Goal: Transaction & Acquisition: Purchase product/service

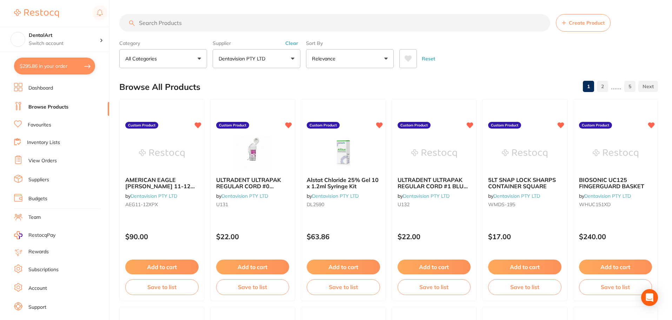
scroll to position [140, 0]
click at [291, 59] on button "Dentavision PTY LTD" at bounding box center [257, 58] width 88 height 19
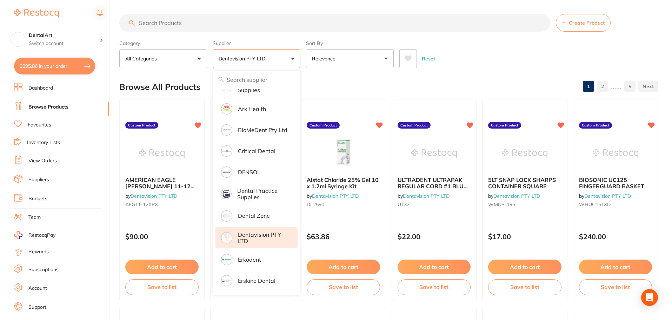
click at [246, 238] on p "Dentavision PTY LTD" at bounding box center [263, 237] width 50 height 13
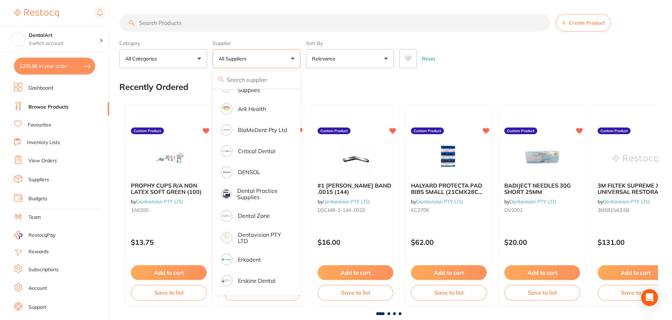
click at [87, 65] on button "$295.86 in your order" at bounding box center [54, 66] width 81 height 17
checkbox input "true"
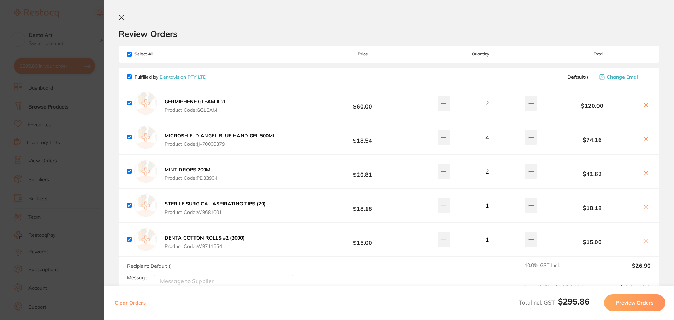
click at [82, 26] on section "Update RRP Set your pre negotiated price for this item. Item Agreed RRP (excl. …" at bounding box center [337, 160] width 674 height 320
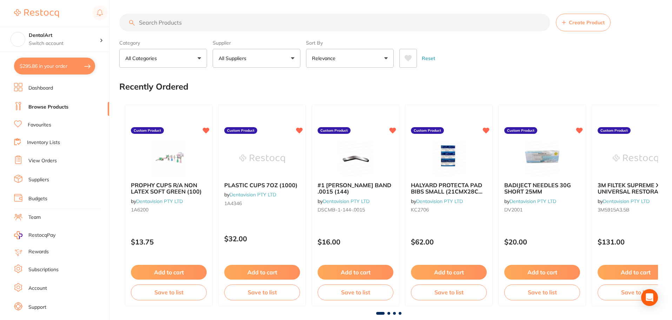
click at [174, 28] on input "search" at bounding box center [334, 23] width 431 height 18
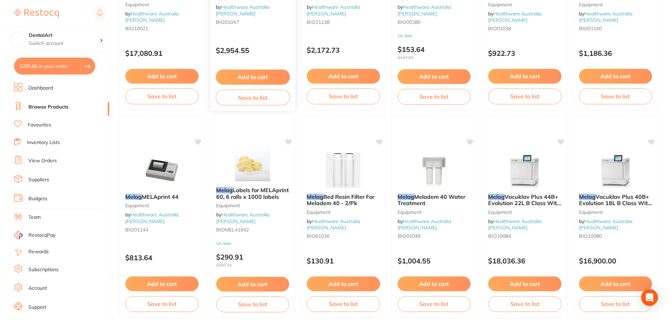
scroll to position [1229, 0]
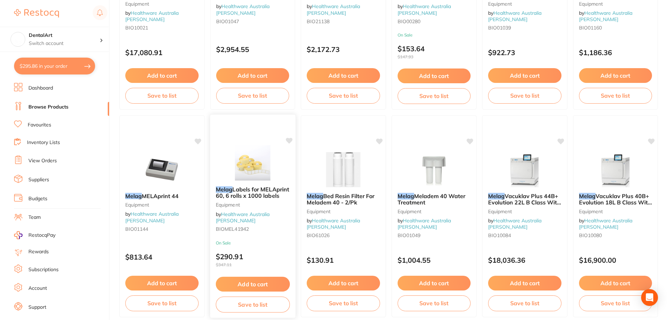
type input "melag tracking"
click at [241, 189] on div "Melag Labels for MELAprint 60, 6 rolls x 1000 labels Equipment by Healthware Au…" at bounding box center [252, 210] width 85 height 60
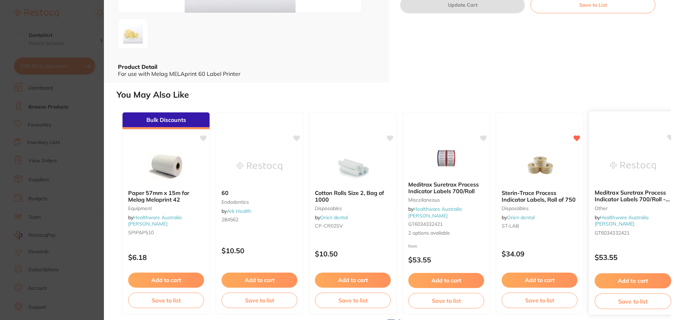
scroll to position [145, 0]
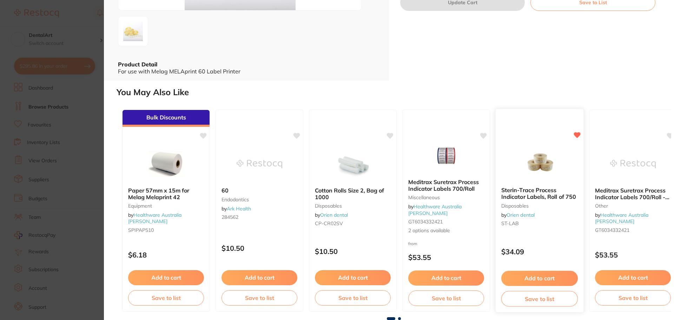
click at [534, 174] on img at bounding box center [539, 163] width 46 height 35
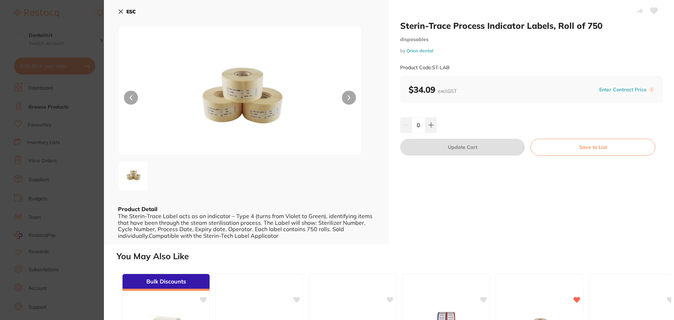
click at [122, 13] on icon at bounding box center [121, 12] width 4 height 4
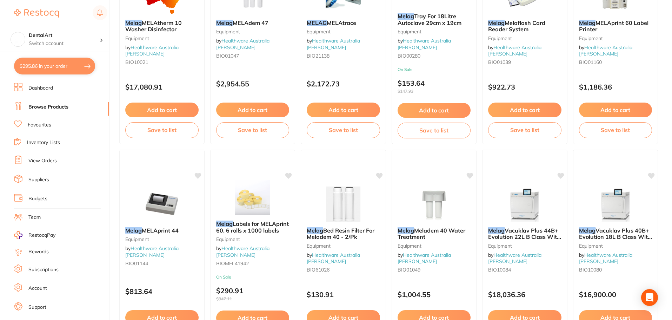
scroll to position [1193, 0]
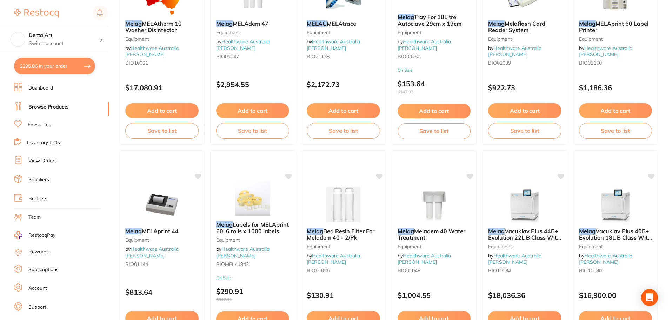
click at [247, 200] on img at bounding box center [253, 197] width 46 height 35
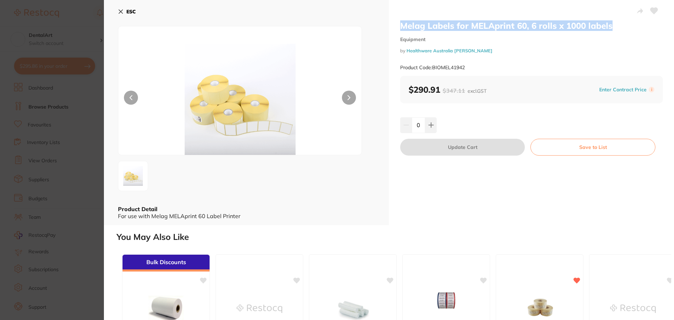
drag, startPoint x: 621, startPoint y: 25, endPoint x: 403, endPoint y: 27, distance: 217.6
click at [393, 27] on div "Melag Labels for MELAprint 60, 6 rolls x 1000 labels Equipment by Healthware Au…" at bounding box center [531, 112] width 285 height 225
copy h2 "Melag Labels for MELAprint 60, 6 rolls x 1000 labels"
click at [119, 13] on icon at bounding box center [121, 12] width 4 height 4
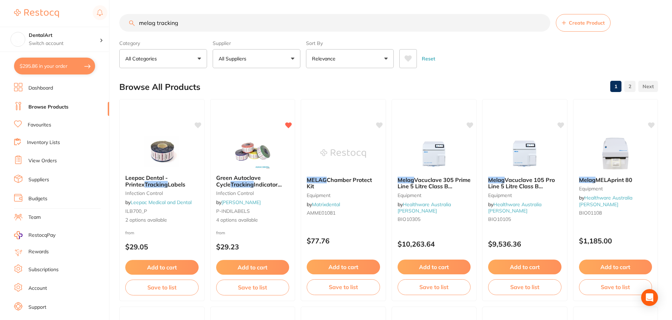
drag, startPoint x: 24, startPoint y: 12, endPoint x: 0, endPoint y: -8, distance: 31.1
click at [0, 0] on html "$295.86 DentalArt Switch account DentalArt $295.86 in your order Dashboard Brow…" at bounding box center [336, 160] width 672 height 320
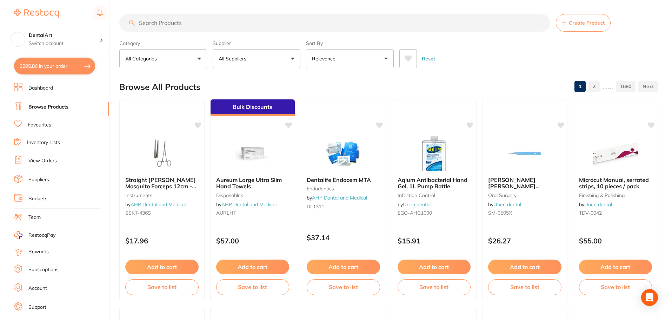
paste input "Melag Labels for MELAprint 60, 6 rolls x 1000 labels"
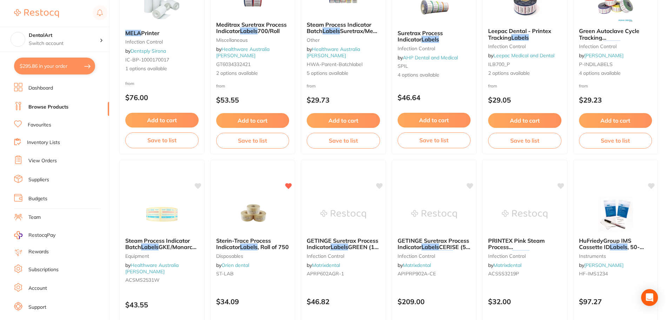
scroll to position [772, 0]
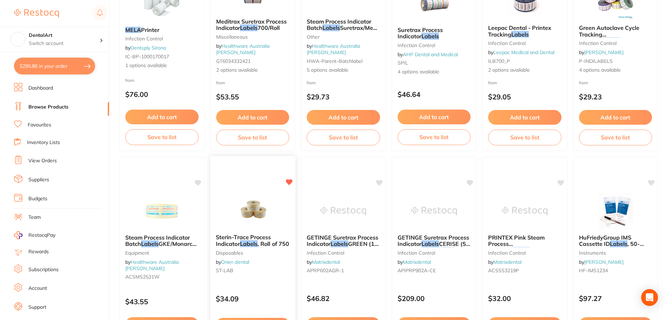
type input "Melag Labels for MELAprint 60, 6 rolls x 1000 labels"
click at [262, 206] on img at bounding box center [253, 210] width 46 height 35
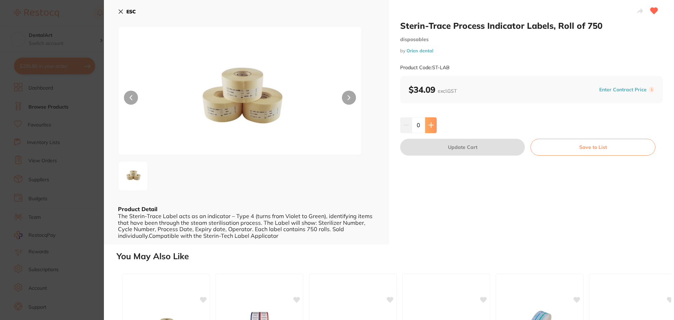
click at [430, 125] on icon at bounding box center [431, 125] width 5 height 5
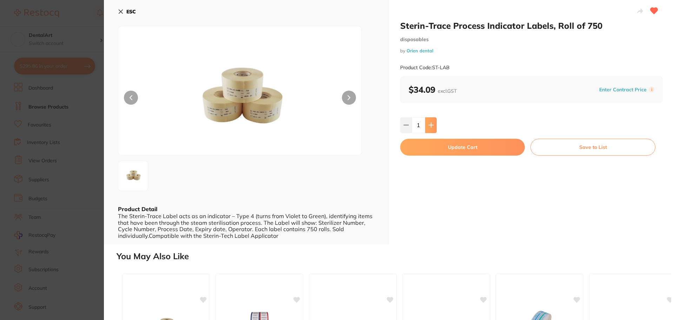
click at [430, 125] on icon at bounding box center [431, 125] width 5 height 5
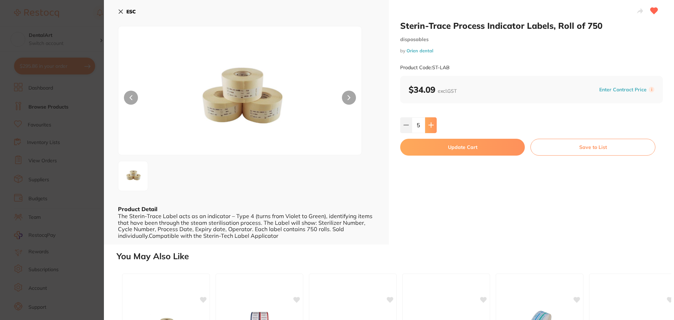
type input "6"
click at [433, 148] on button "Update Cart" at bounding box center [462, 147] width 125 height 17
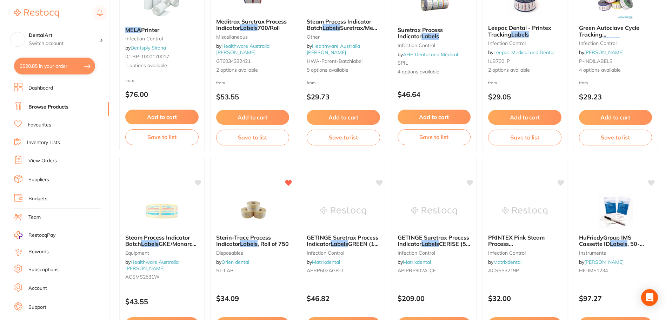
click at [81, 67] on button "$520.85 in your order" at bounding box center [54, 66] width 81 height 17
checkbox input "true"
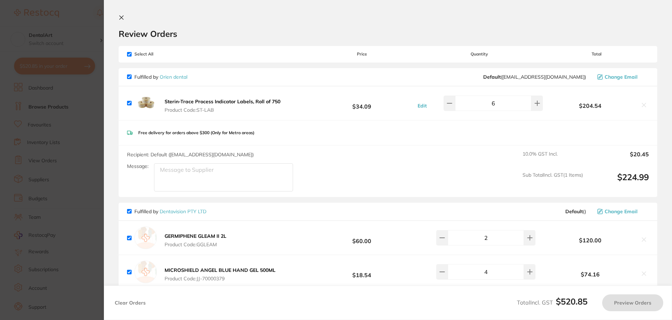
scroll to position [0, 0]
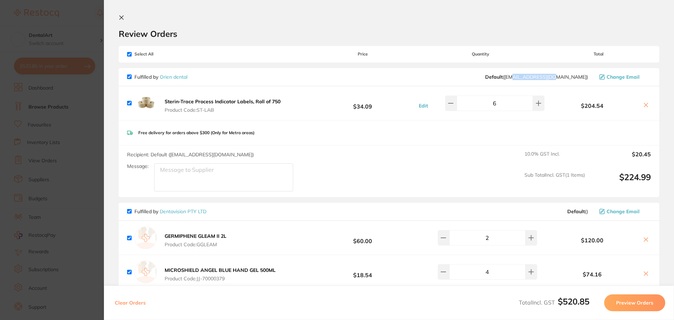
drag, startPoint x: 585, startPoint y: 76, endPoint x: 546, endPoint y: 75, distance: 39.0
click at [546, 75] on span "Default ( [EMAIL_ADDRESS][DOMAIN_NAME] )" at bounding box center [536, 77] width 103 height 6
click at [182, 77] on link "Orien dental" at bounding box center [174, 77] width 28 height 6
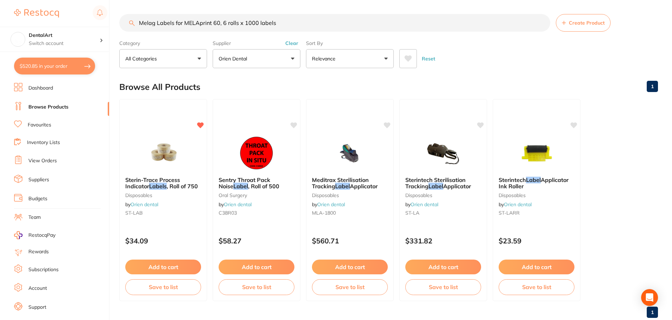
drag, startPoint x: 282, startPoint y: 19, endPoint x: 133, endPoint y: 8, distance: 148.9
click at [114, 6] on div "$520.85 DentalArt Switch account DentalArt $520.85 in your order Dashboard Brow…" at bounding box center [336, 160] width 672 height 320
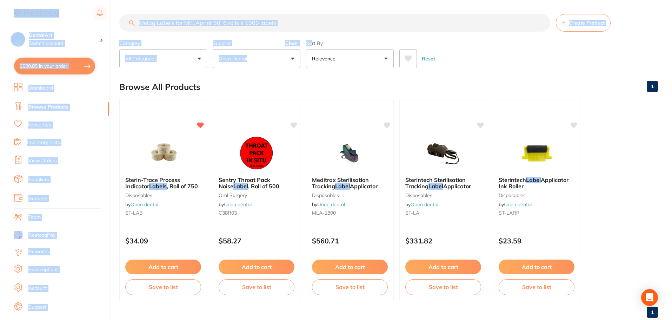
drag, startPoint x: 312, startPoint y: 32, endPoint x: 0, endPoint y: -42, distance: 321.2
click at [0, 0] on html "$520.85 DentalArt Switch account DentalArt $520.85 in your order Dashboard Brow…" at bounding box center [336, 160] width 672 height 320
click at [382, 13] on main "Melag Labels for MELAprint 60, 6 rolls x 1000 labels Create Product Category Al…" at bounding box center [395, 168] width 553 height 337
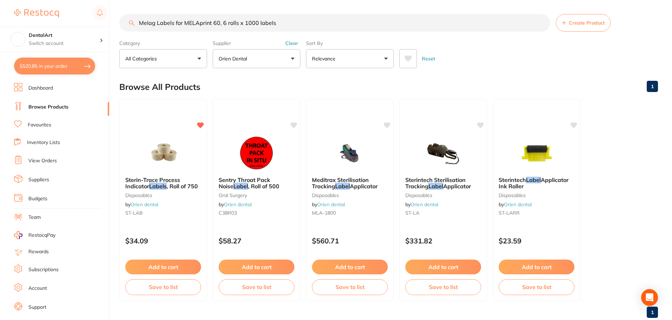
drag, startPoint x: 284, startPoint y: 17, endPoint x: 283, endPoint y: 21, distance: 4.6
click at [283, 17] on input "Melag Labels for MELAprint 60, 6 rolls x 1000 labels" at bounding box center [334, 23] width 431 height 18
drag, startPoint x: 283, startPoint y: 25, endPoint x: 42, endPoint y: 20, distance: 241.2
click at [42, 20] on div "$520.85 DentalArt Switch account DentalArt $520.85 in your order Dashboard Brow…" at bounding box center [336, 160] width 672 height 320
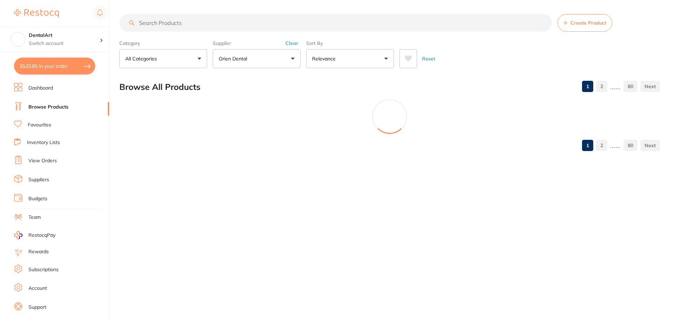
click at [293, 57] on button "Orien dental" at bounding box center [257, 58] width 88 height 19
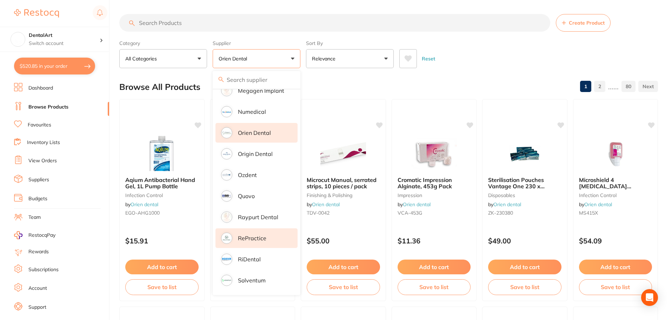
scroll to position [613, 0]
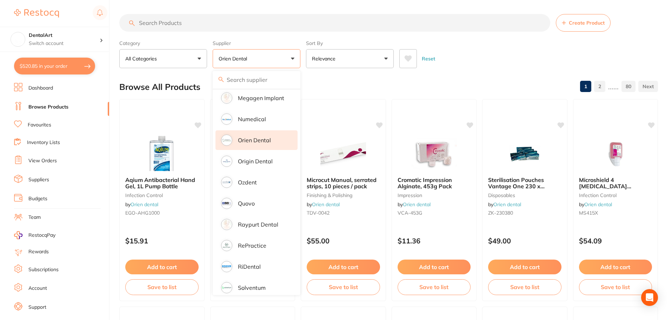
click at [259, 138] on p "Orien dental" at bounding box center [254, 140] width 33 height 6
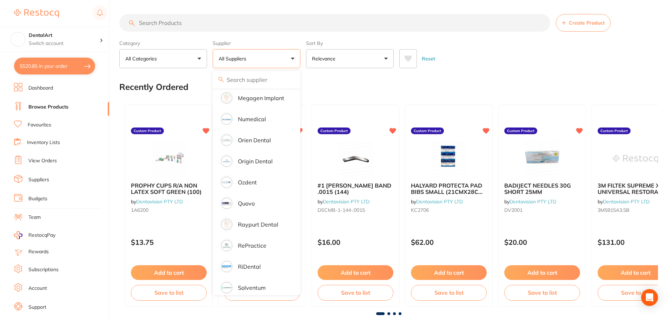
click at [487, 66] on div "Reset" at bounding box center [525, 56] width 253 height 25
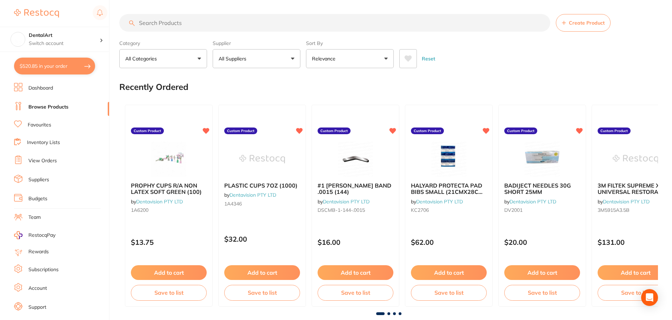
click at [141, 28] on input "search" at bounding box center [334, 23] width 431 height 18
click at [294, 60] on button "All Suppliers" at bounding box center [257, 58] width 88 height 19
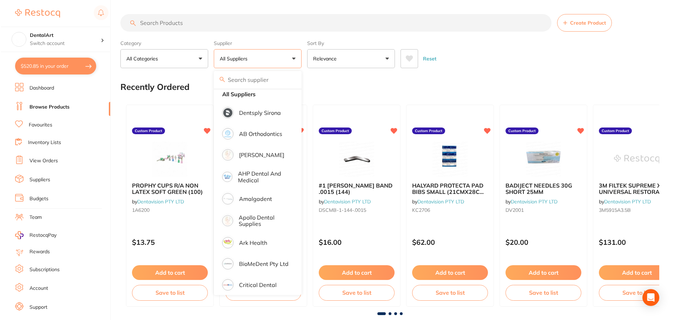
scroll to position [0, 0]
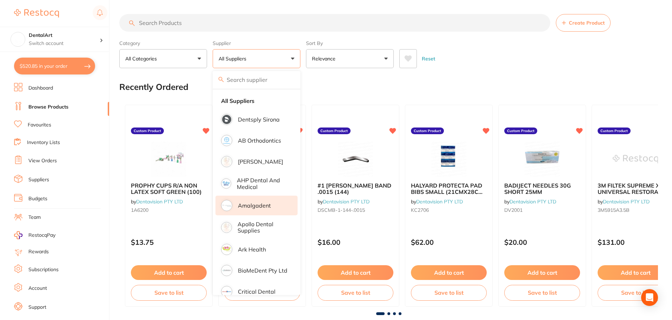
click at [259, 209] on p "Amalgadent" at bounding box center [254, 205] width 33 height 6
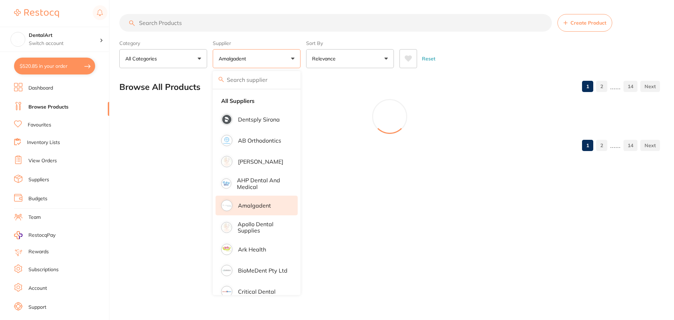
click at [488, 61] on div "Reset" at bounding box center [526, 56] width 255 height 25
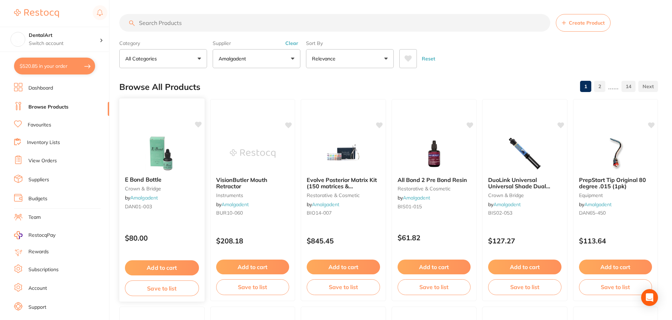
click at [160, 126] on div "E Bond Bottle crown & bridge by Amalgadent DAN01-003 $80.00 Add to cart Save to…" at bounding box center [162, 200] width 86 height 204
click at [168, 163] on img at bounding box center [162, 152] width 46 height 35
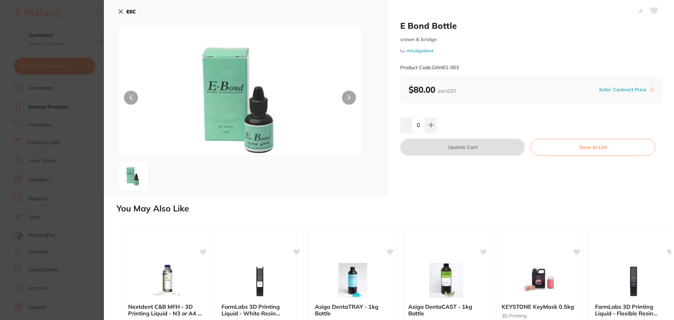
click at [121, 12] on icon at bounding box center [121, 12] width 4 height 4
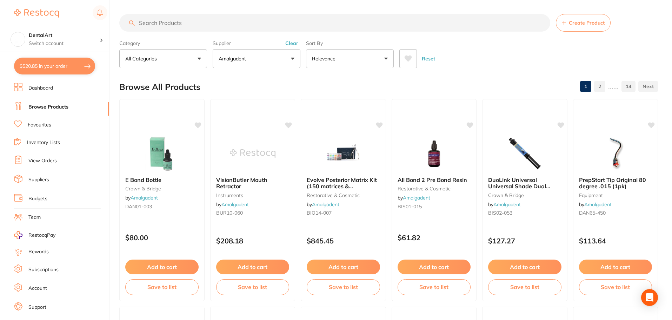
click at [168, 25] on input "search" at bounding box center [334, 23] width 431 height 18
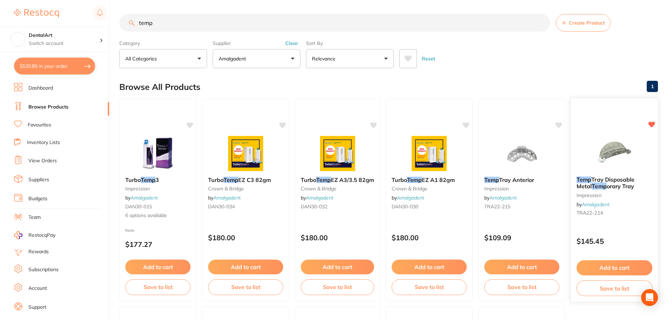
type input "temp"
click at [627, 158] on img at bounding box center [614, 152] width 46 height 35
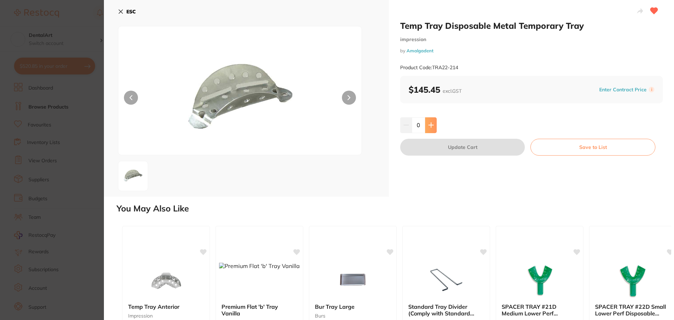
click at [434, 120] on button at bounding box center [431, 124] width 12 height 15
type input "1"
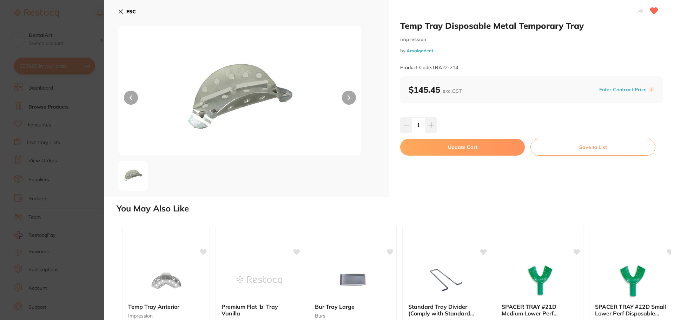
click at [438, 147] on button "Update Cart" at bounding box center [462, 147] width 125 height 17
checkbox input "false"
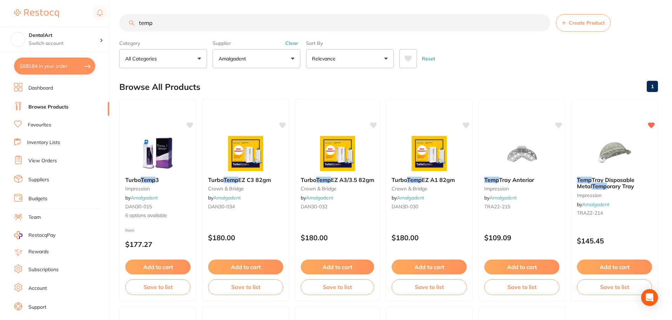
click at [166, 27] on input "temp" at bounding box center [334, 23] width 431 height 18
drag, startPoint x: 166, startPoint y: 27, endPoint x: 0, endPoint y: 33, distance: 165.8
click at [0, 29] on div "$680.84 DentalArt Switch account DentalArt $680.84 in your order Dashboard Brow…" at bounding box center [336, 160] width 672 height 320
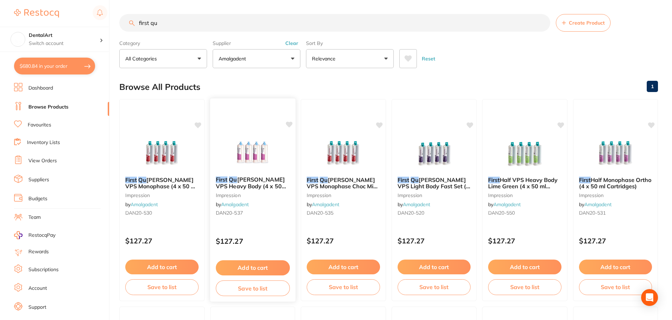
type input "first qu"
click at [265, 153] on img at bounding box center [253, 152] width 46 height 35
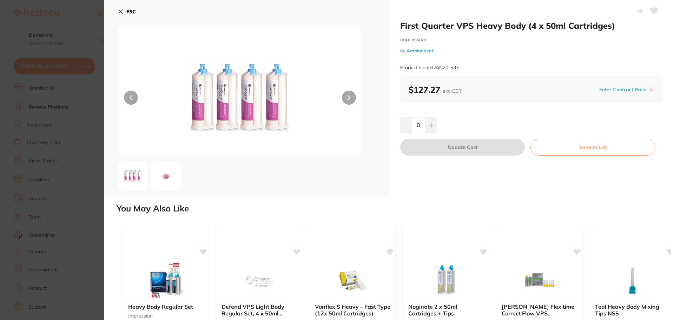
click at [230, 116] on img at bounding box center [240, 99] width 146 height 111
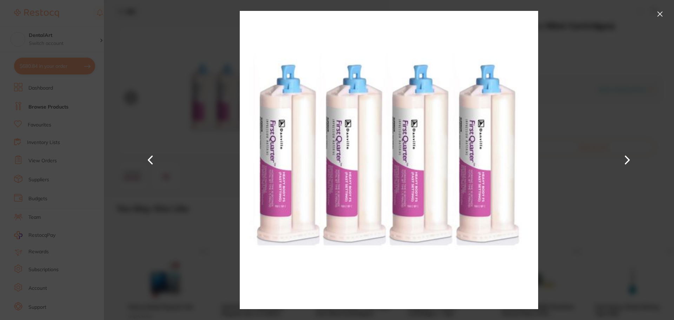
click at [230, 116] on img at bounding box center [240, 99] width 146 height 111
click at [657, 14] on button at bounding box center [659, 13] width 11 height 11
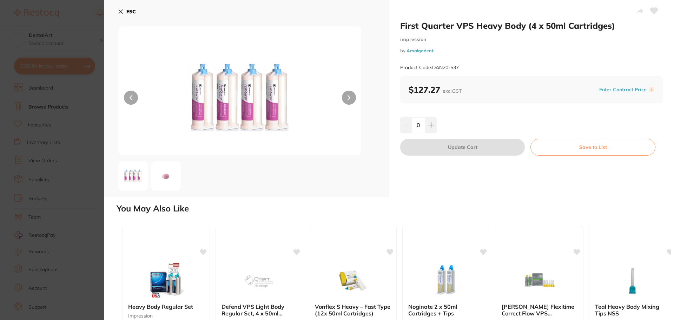
click at [123, 12] on icon at bounding box center [121, 12] width 6 height 6
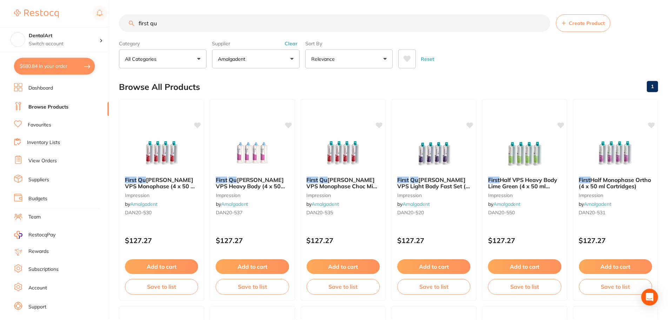
scroll to position [1, 0]
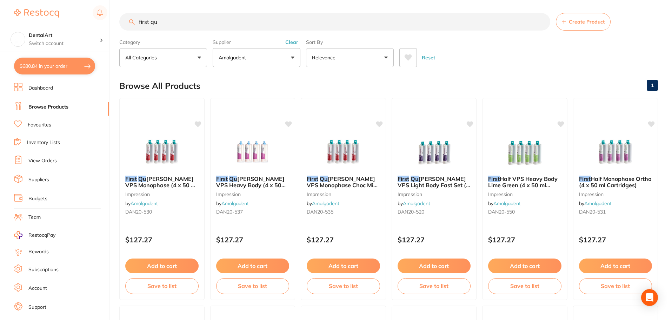
drag, startPoint x: 193, startPoint y: 19, endPoint x: 193, endPoint y: 26, distance: 6.7
click at [193, 21] on input "first qu" at bounding box center [334, 22] width 431 height 18
click at [635, 161] on img at bounding box center [616, 152] width 46 height 35
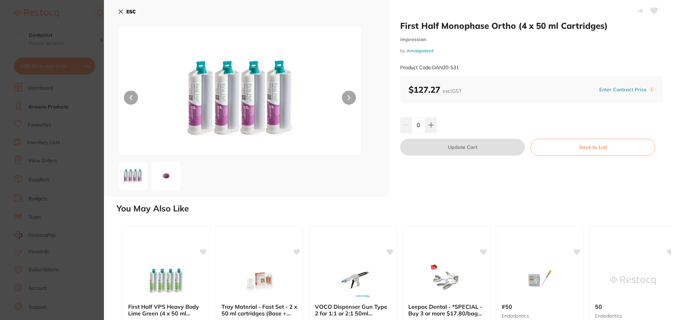
click at [120, 11] on icon at bounding box center [121, 12] width 4 height 4
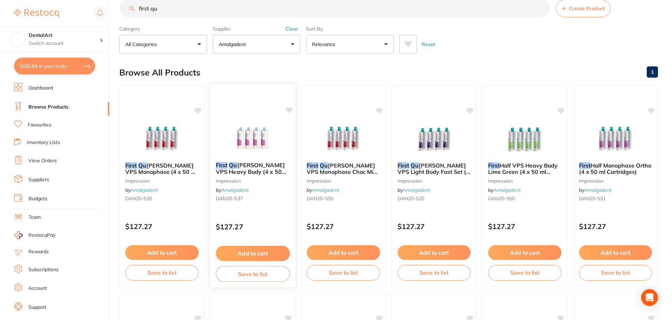
scroll to position [8, 0]
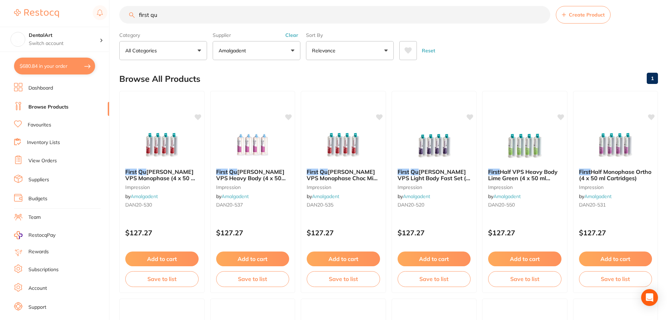
click at [238, 156] on img at bounding box center [253, 145] width 46 height 35
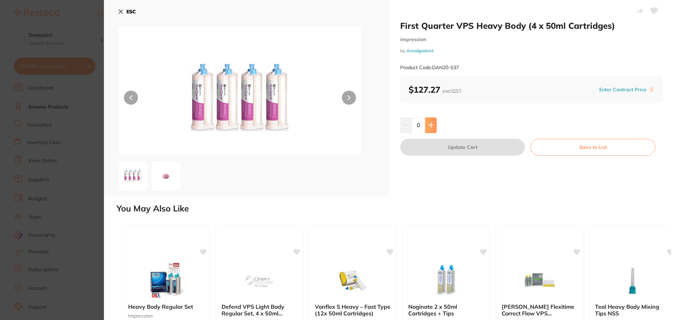
click at [431, 125] on icon at bounding box center [431, 125] width 5 height 5
type input "1"
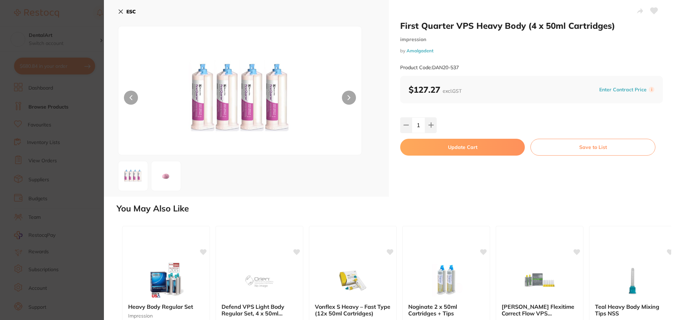
click at [450, 145] on button "Update Cart" at bounding box center [462, 147] width 125 height 17
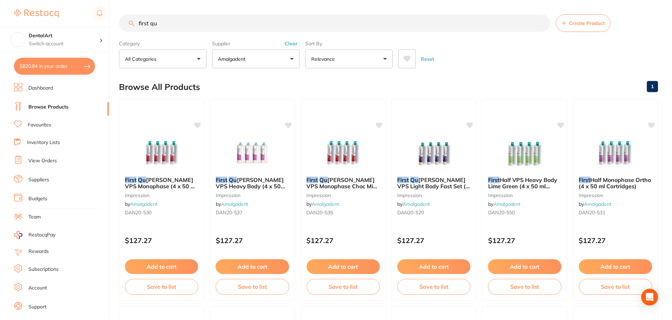
scroll to position [8, 0]
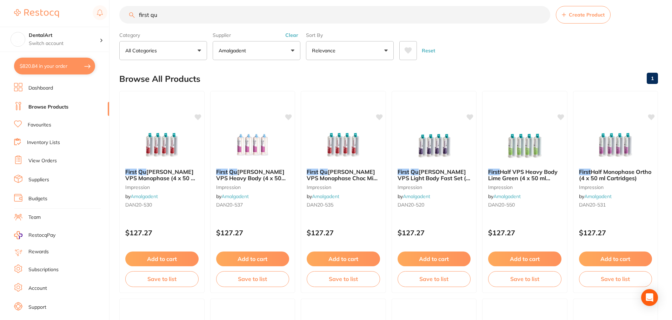
drag, startPoint x: 168, startPoint y: 17, endPoint x: 0, endPoint y: 2, distance: 169.1
click at [0, 2] on div "$820.84 DentalArt Switch account DentalArt $820.84 in your order Dashboard Brow…" at bounding box center [336, 152] width 672 height 320
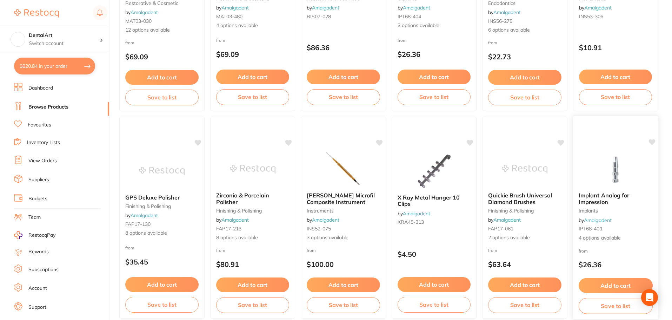
scroll to position [1677, 0]
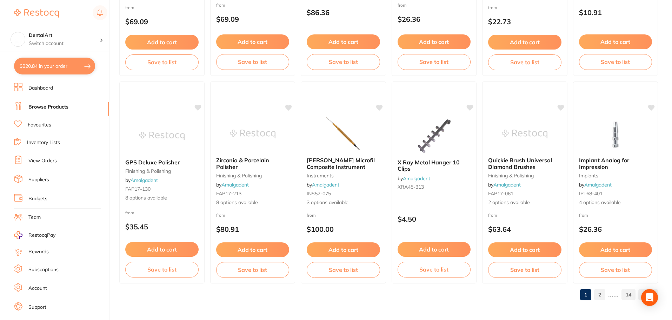
click at [603, 295] on link "2" at bounding box center [599, 294] width 11 height 14
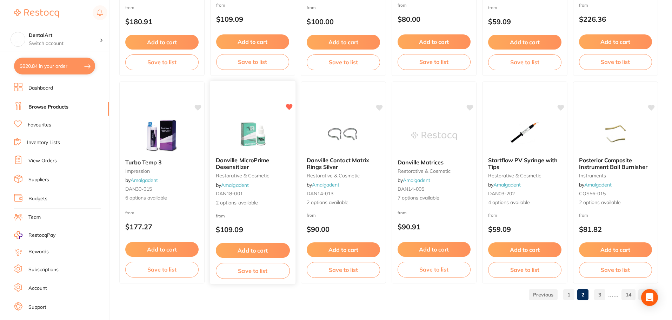
click at [266, 153] on div "Danville MicroPrime Desensitizer restorative & cosmetic by Amalgadent DAN18-001…" at bounding box center [252, 181] width 85 height 61
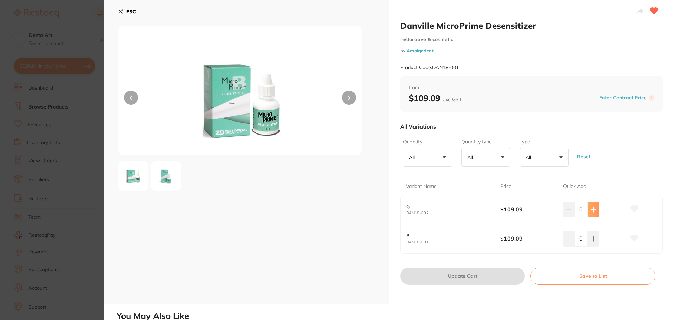
click at [594, 211] on icon at bounding box center [594, 210] width 6 height 6
type input "1"
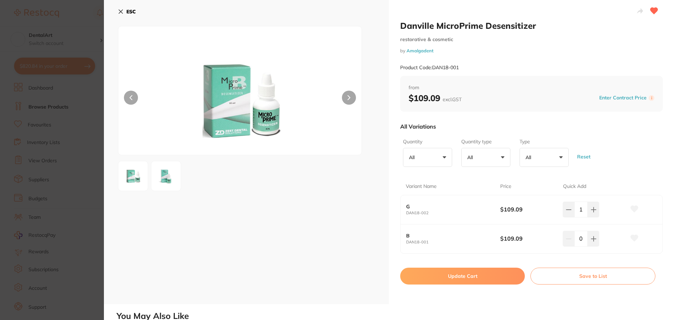
click at [631, 210] on icon at bounding box center [634, 209] width 7 height 6
click at [633, 209] on icon at bounding box center [634, 209] width 7 height 6
click at [633, 207] on icon at bounding box center [634, 209] width 7 height 6
click at [472, 272] on button "Update Cart" at bounding box center [462, 275] width 125 height 17
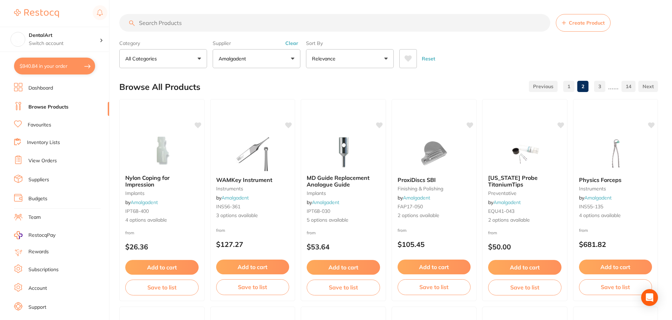
click at [87, 65] on button "$940.84 in your order" at bounding box center [54, 66] width 81 height 17
checkbox input "true"
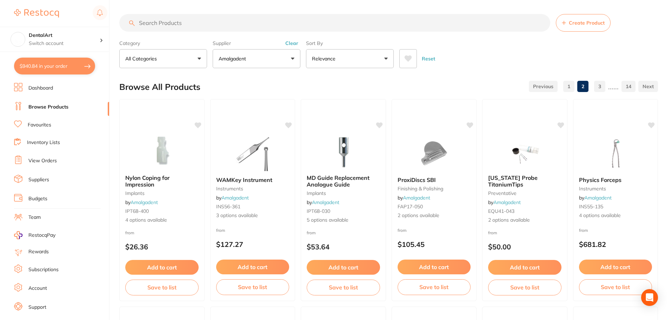
checkbox input "true"
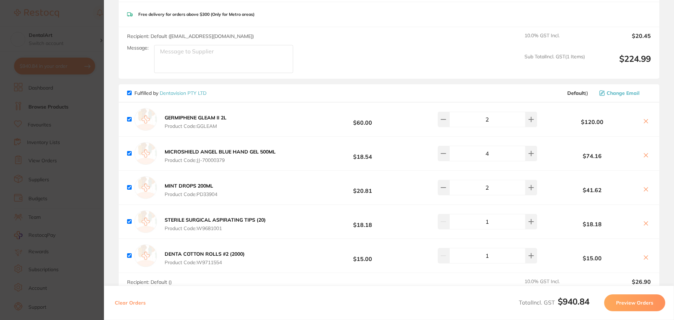
scroll to position [140, 0]
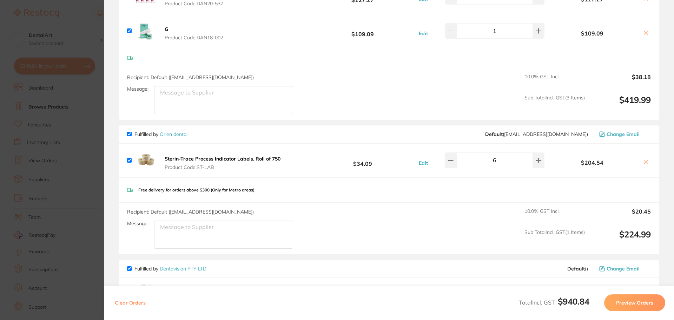
click at [646, 162] on icon at bounding box center [646, 162] width 6 height 6
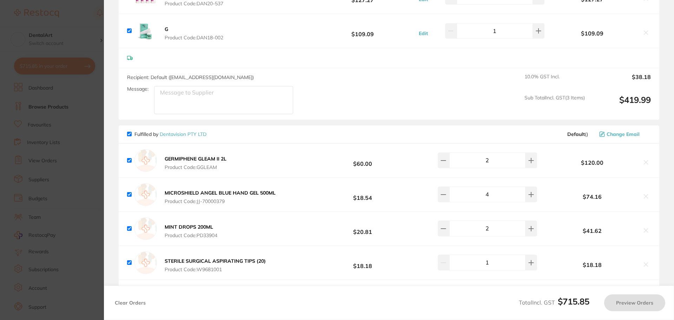
checkbox input "true"
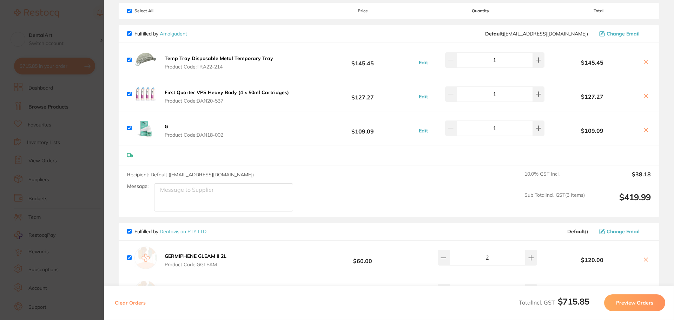
scroll to position [0, 0]
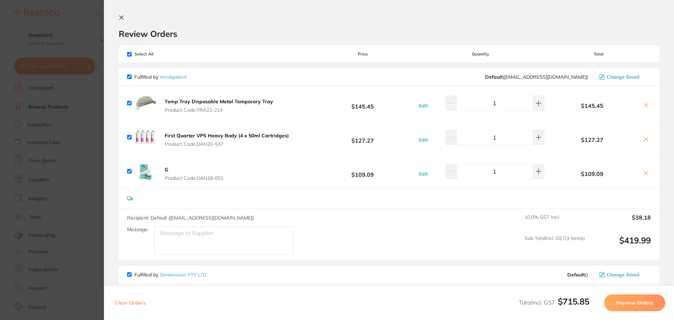
click at [643, 300] on button "Preview Orders" at bounding box center [634, 302] width 61 height 17
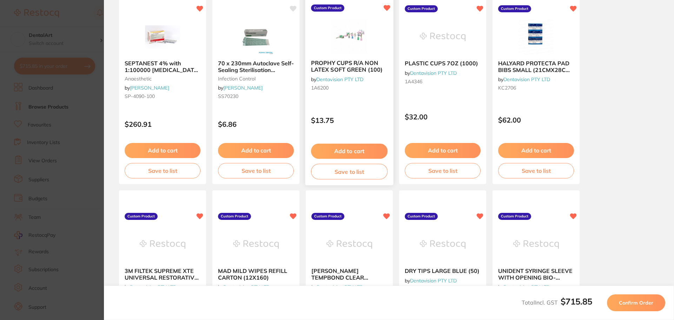
scroll to position [176, 0]
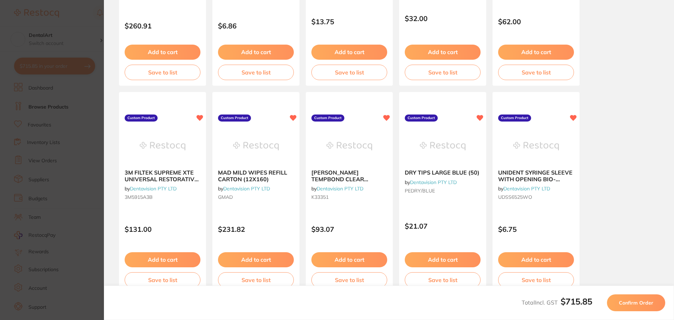
click at [653, 302] on span "Confirm Order" at bounding box center [636, 302] width 34 height 6
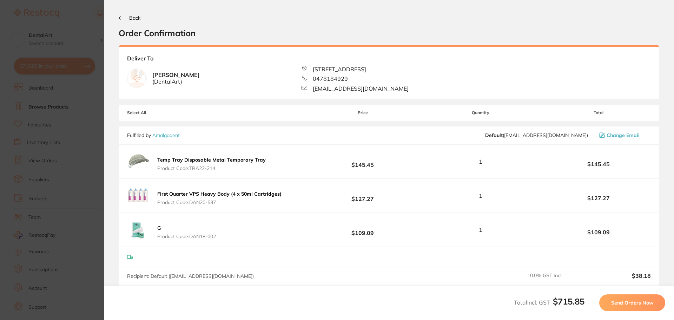
scroll to position [0, 0]
click at [627, 301] on span "Send Orders Now" at bounding box center [632, 302] width 42 height 6
